Goal: Task Accomplishment & Management: Use online tool/utility

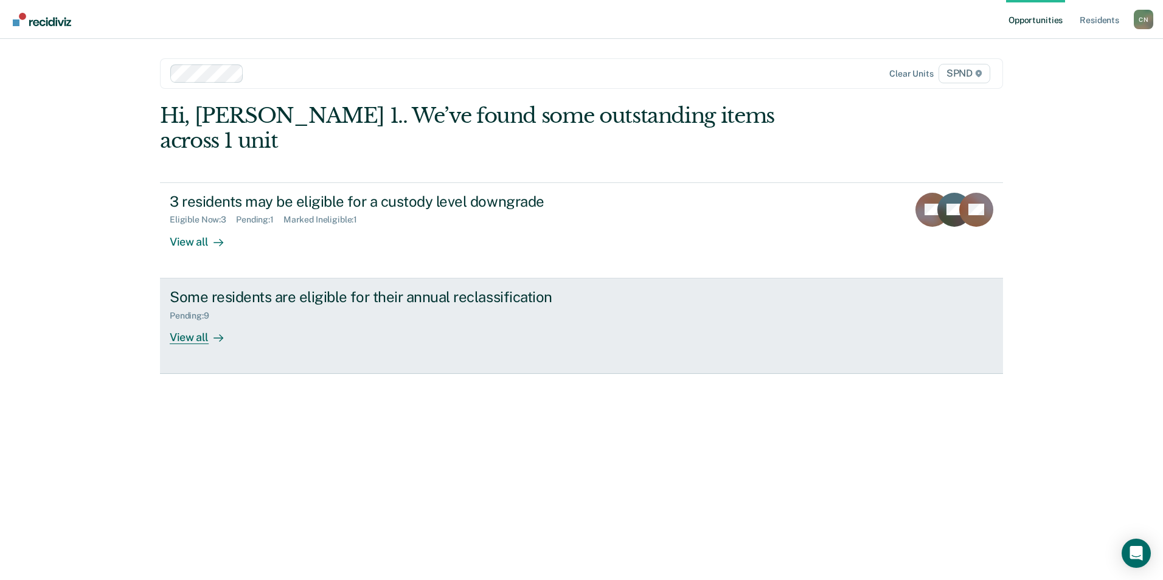
click at [194, 321] on div "View all" at bounding box center [204, 333] width 68 height 24
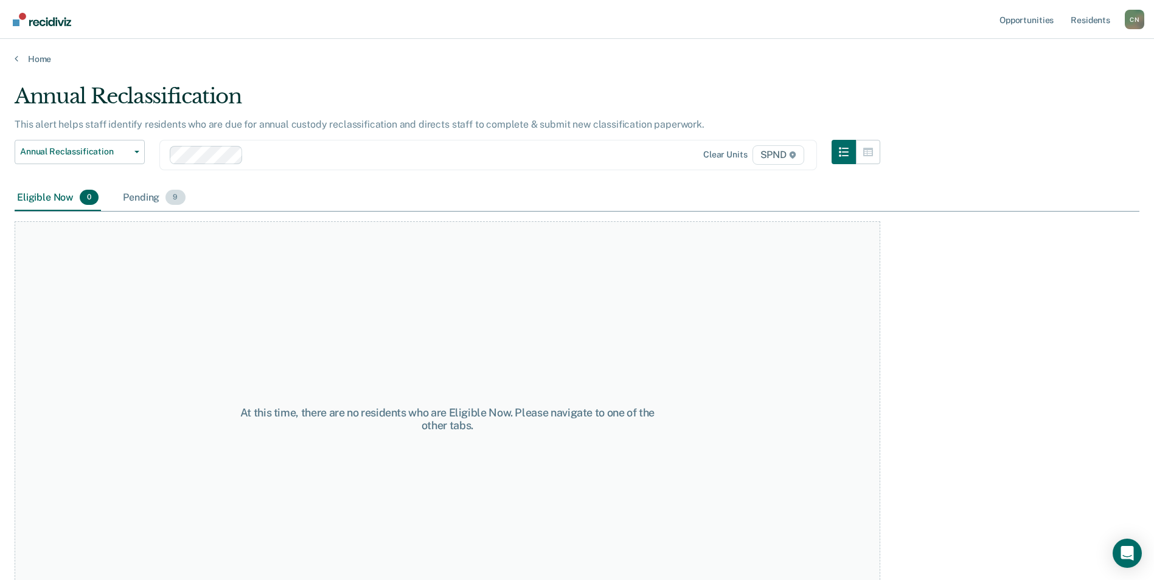
click at [136, 198] on div "Pending 9" at bounding box center [153, 198] width 67 height 27
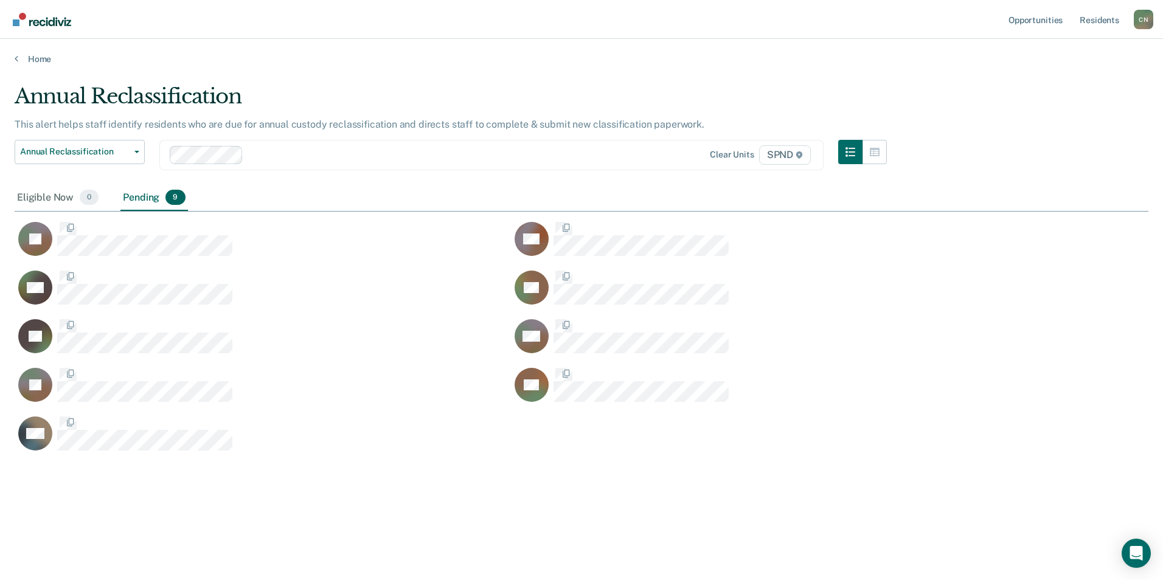
scroll to position [396, 1125]
